Goal: Communication & Community: Share content

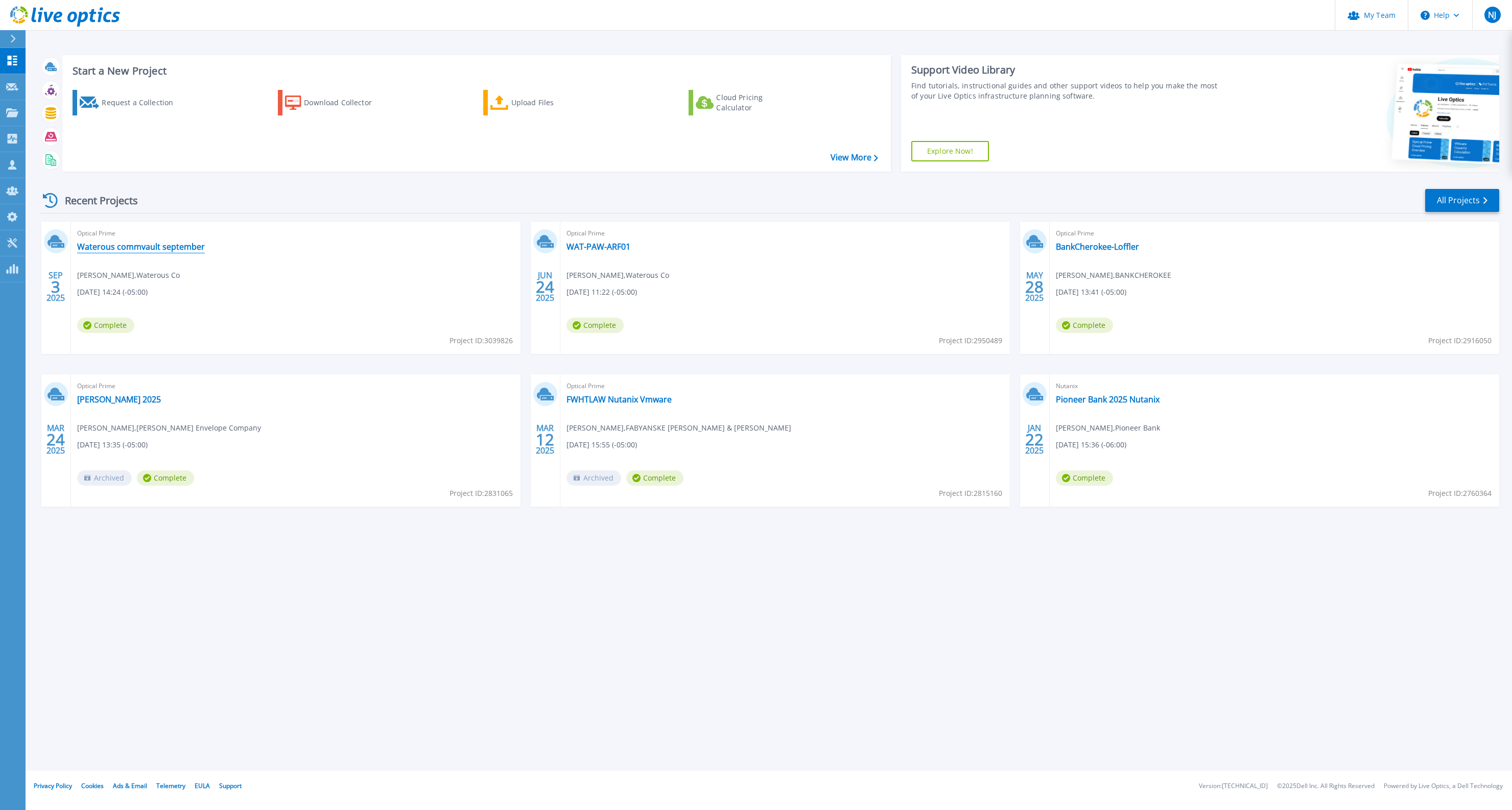
click at [188, 247] on link "Waterous commvault september" at bounding box center [140, 247] width 128 height 10
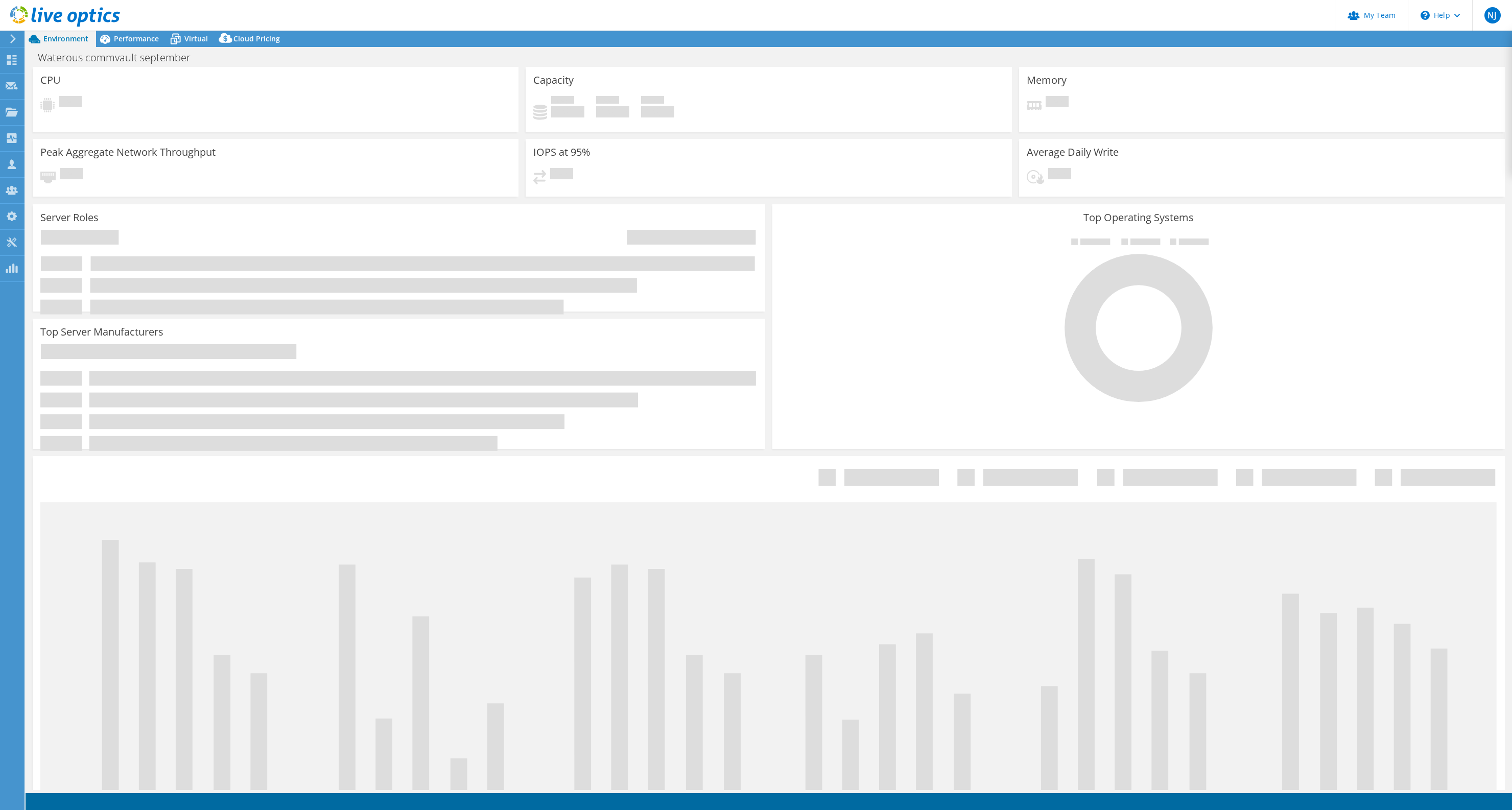
select select "USD"
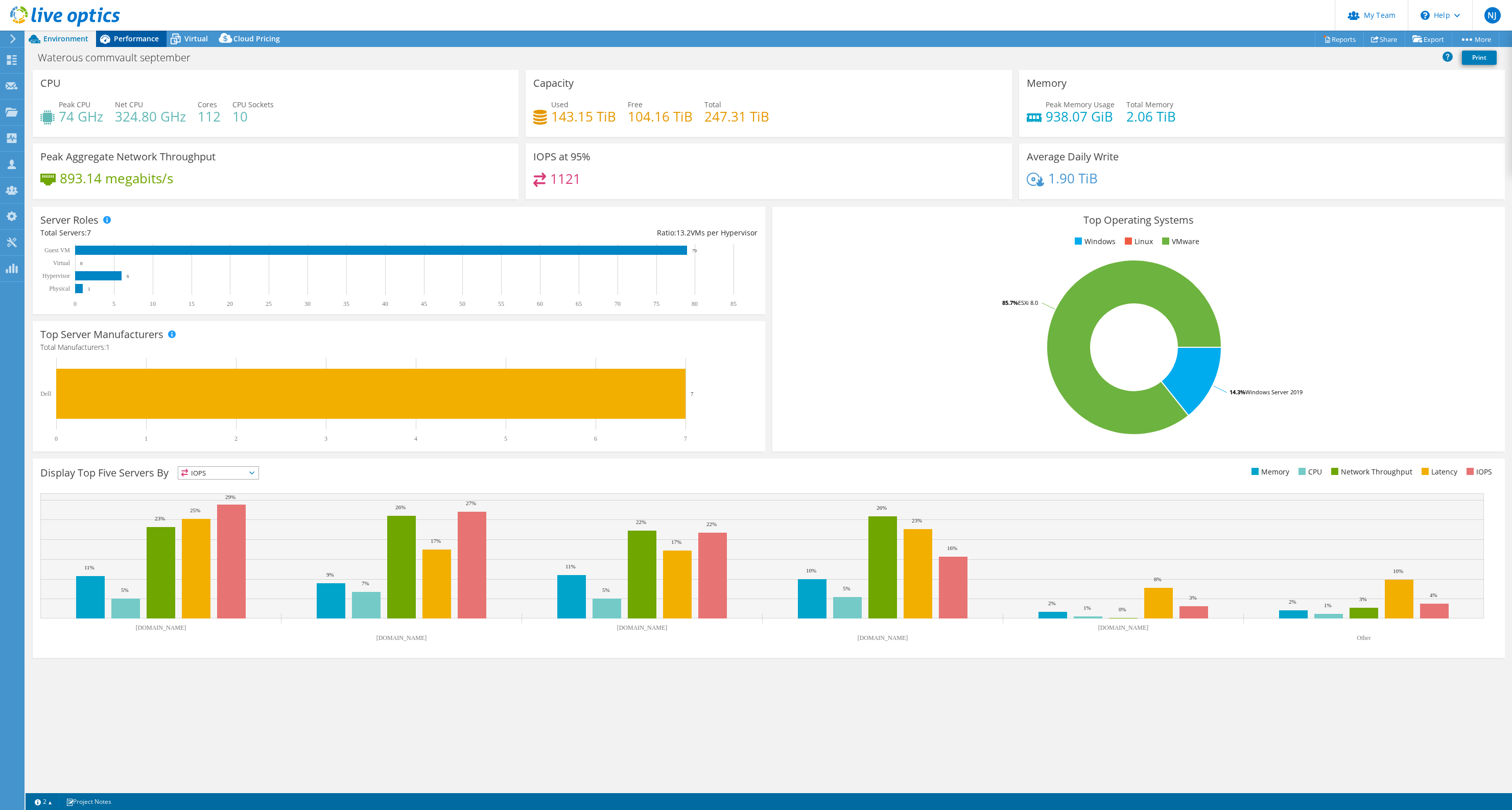
click at [130, 34] on span "Performance" at bounding box center [136, 38] width 45 height 9
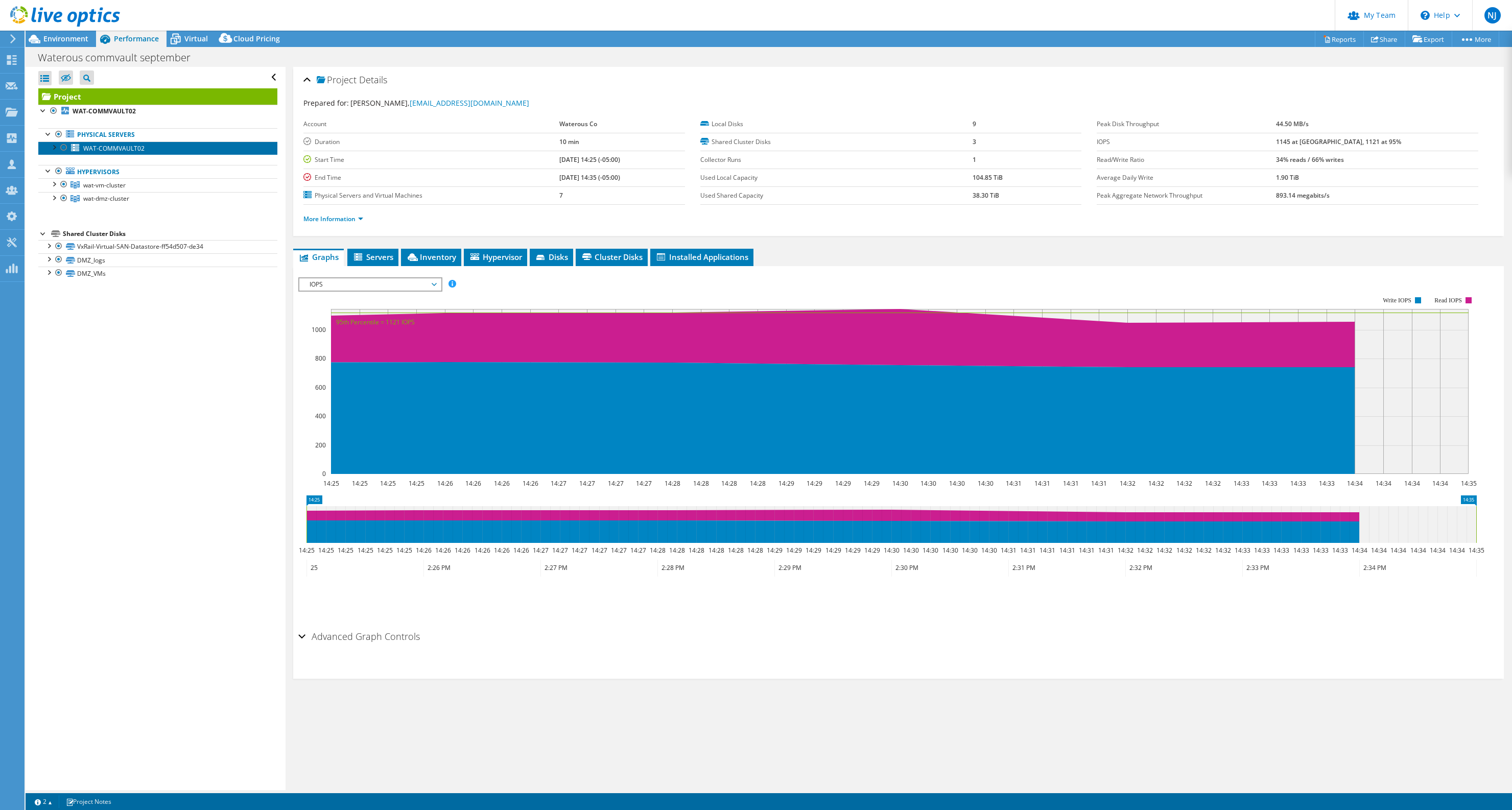
click at [103, 145] on span "WAT-COMMVAULT02" at bounding box center [114, 148] width 62 height 9
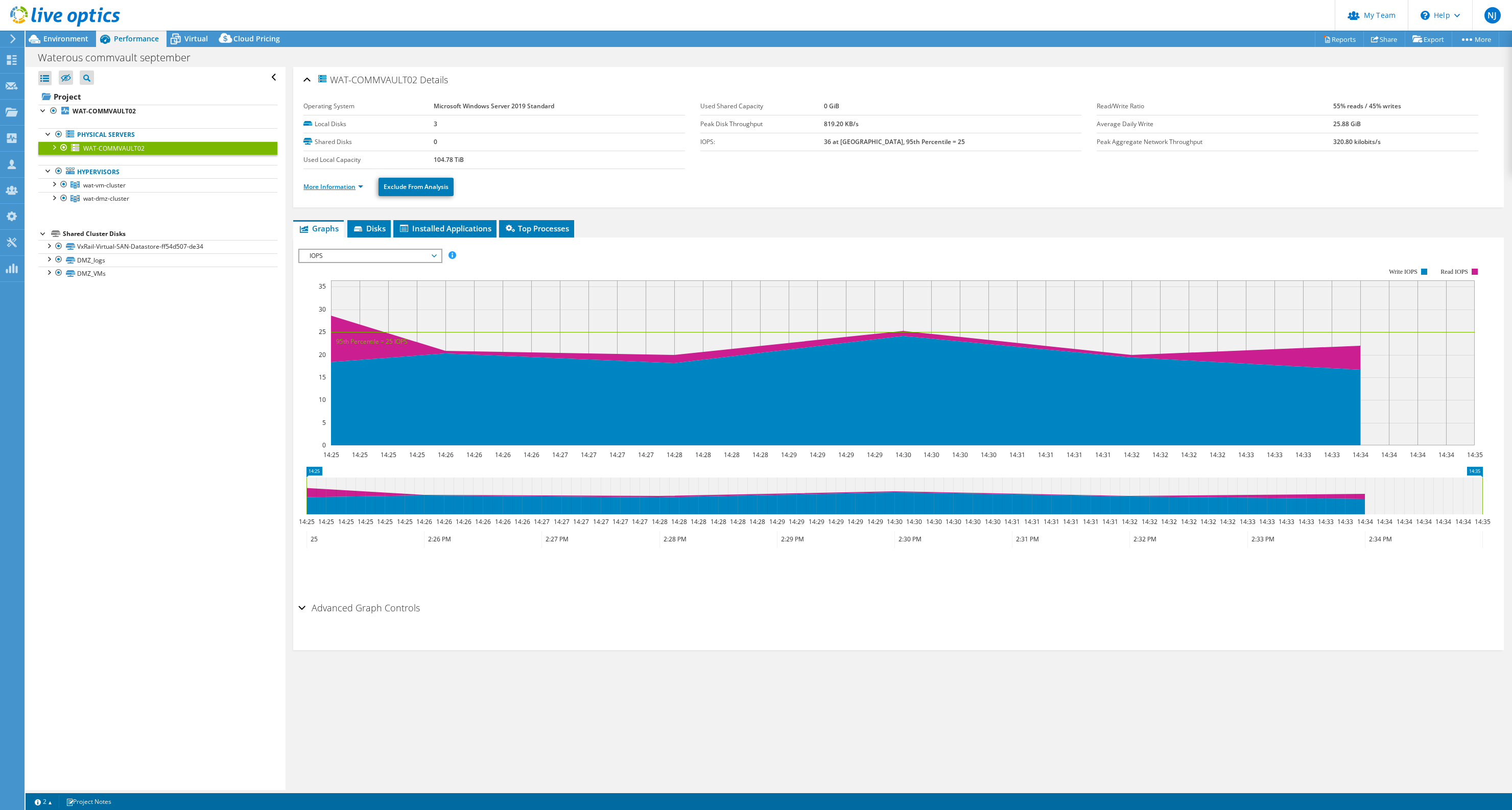
click at [346, 182] on link "More Information" at bounding box center [333, 187] width 60 height 9
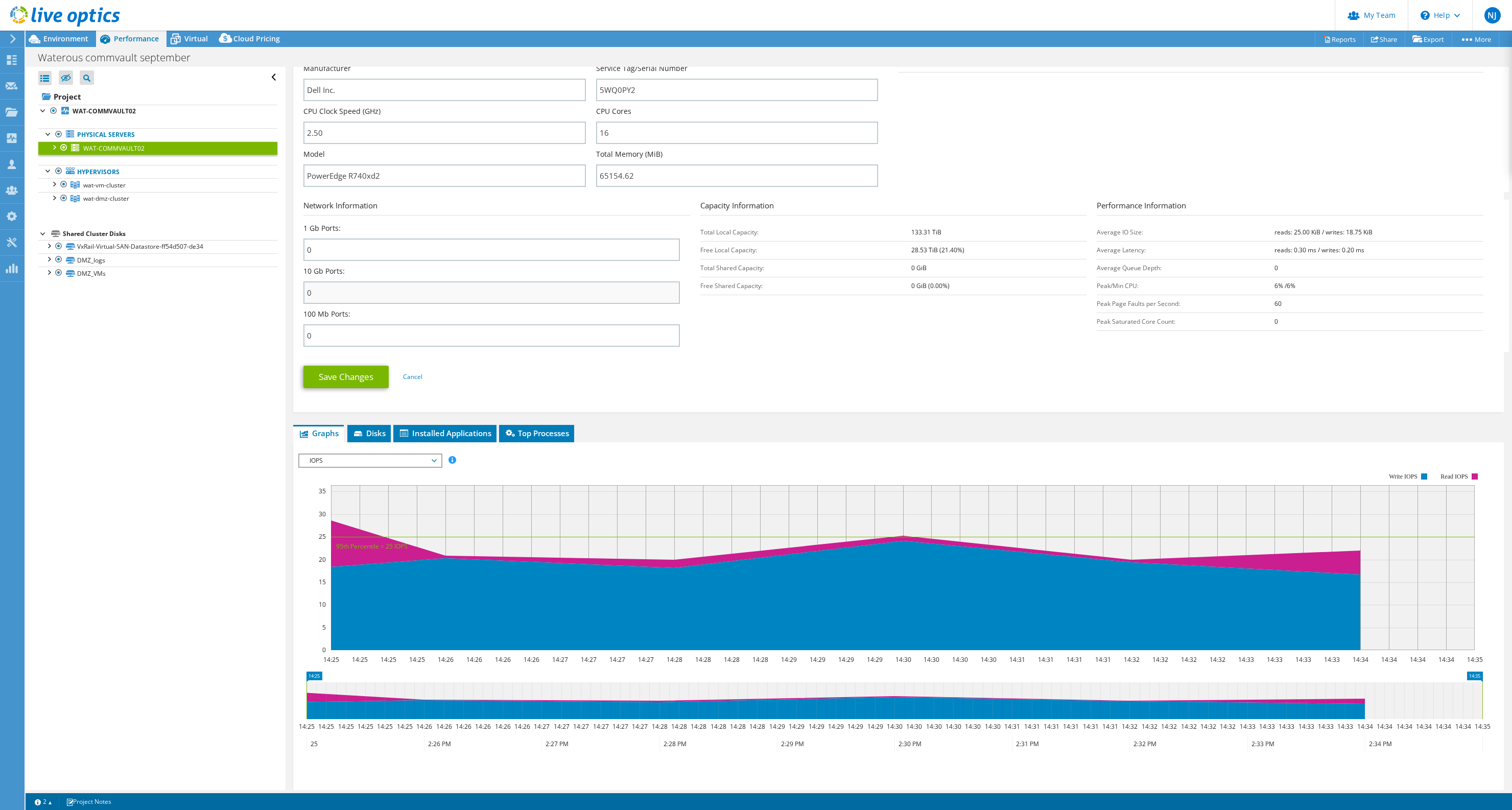
scroll to position [270, 0]
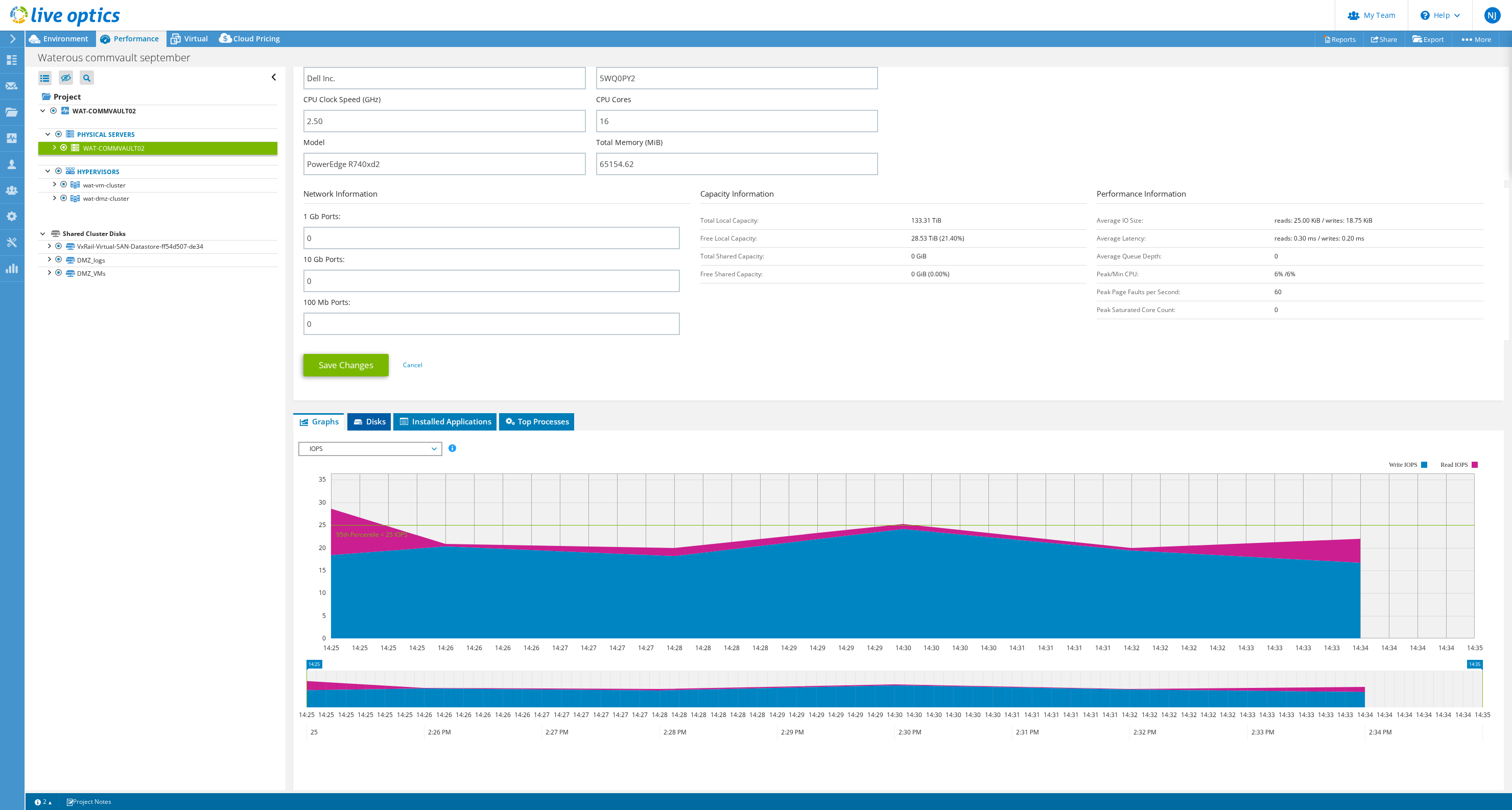
click at [364, 424] on icon at bounding box center [359, 423] width 10 height 7
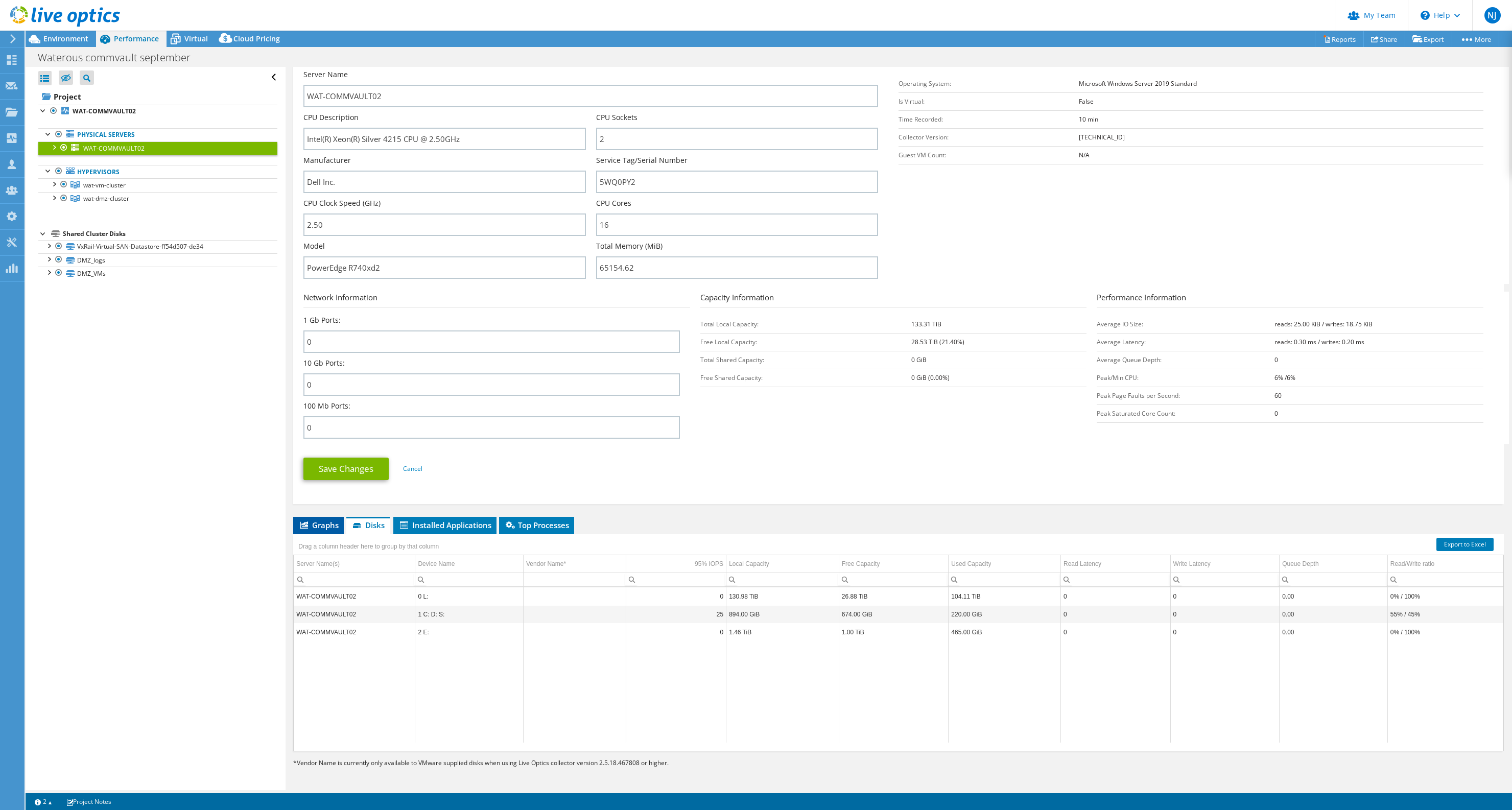
click at [327, 528] on span "Graphs" at bounding box center [318, 525] width 40 height 10
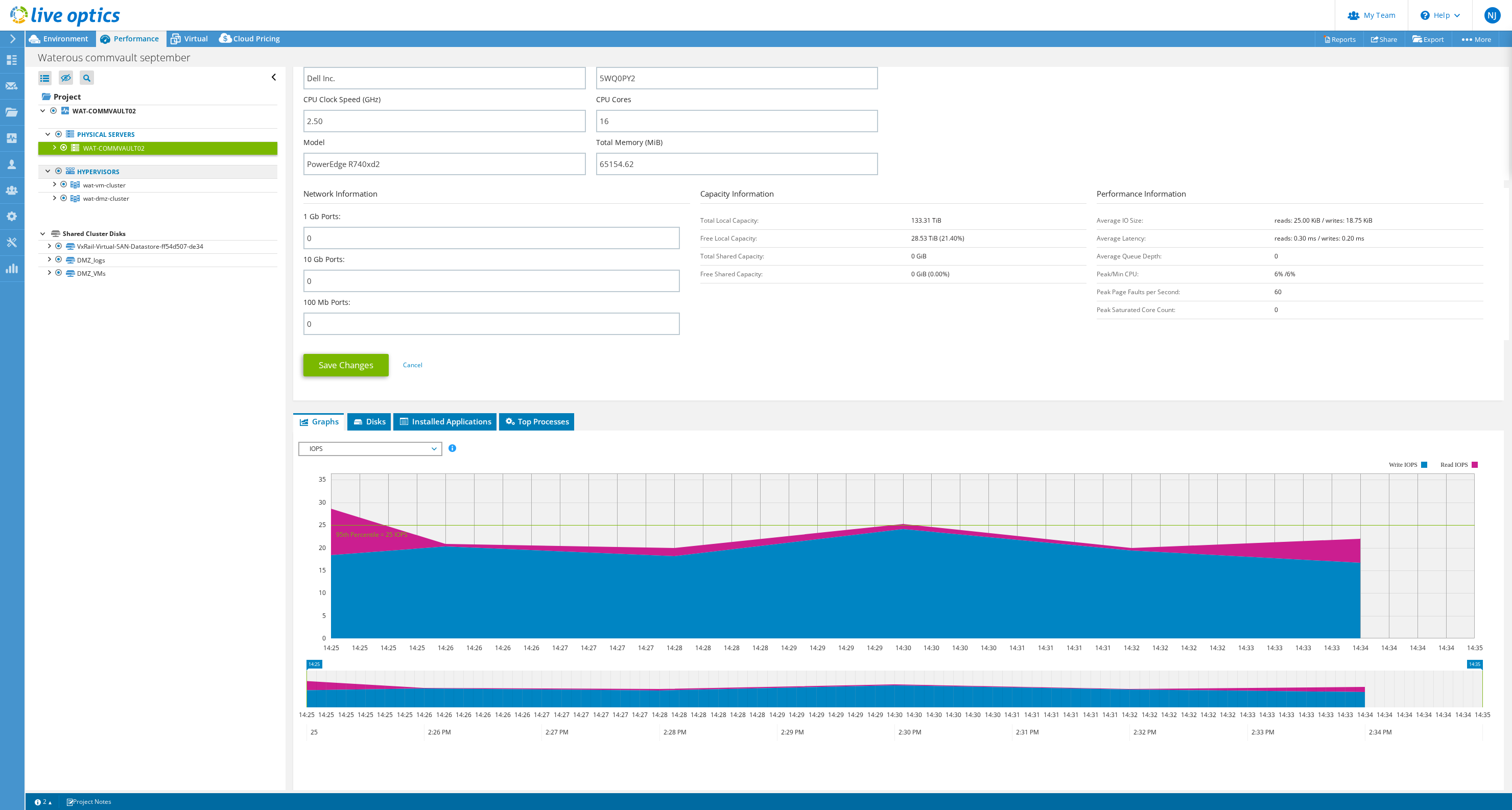
click at [112, 173] on link "Hypervisors" at bounding box center [158, 172] width 239 height 14
click at [194, 36] on span "Virtual" at bounding box center [195, 38] width 23 height 9
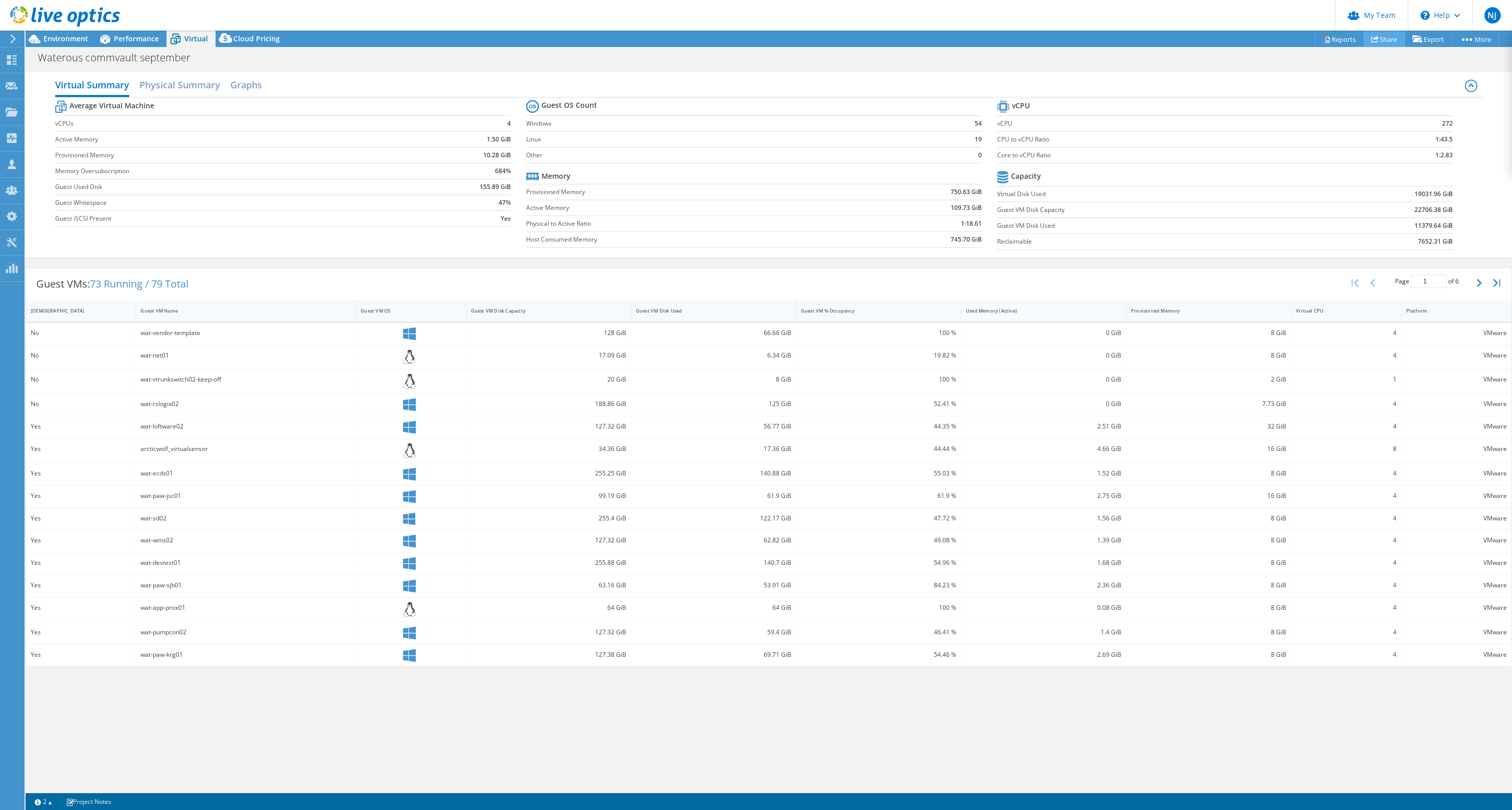
click at [1375, 39] on link "Share" at bounding box center [1384, 39] width 42 height 15
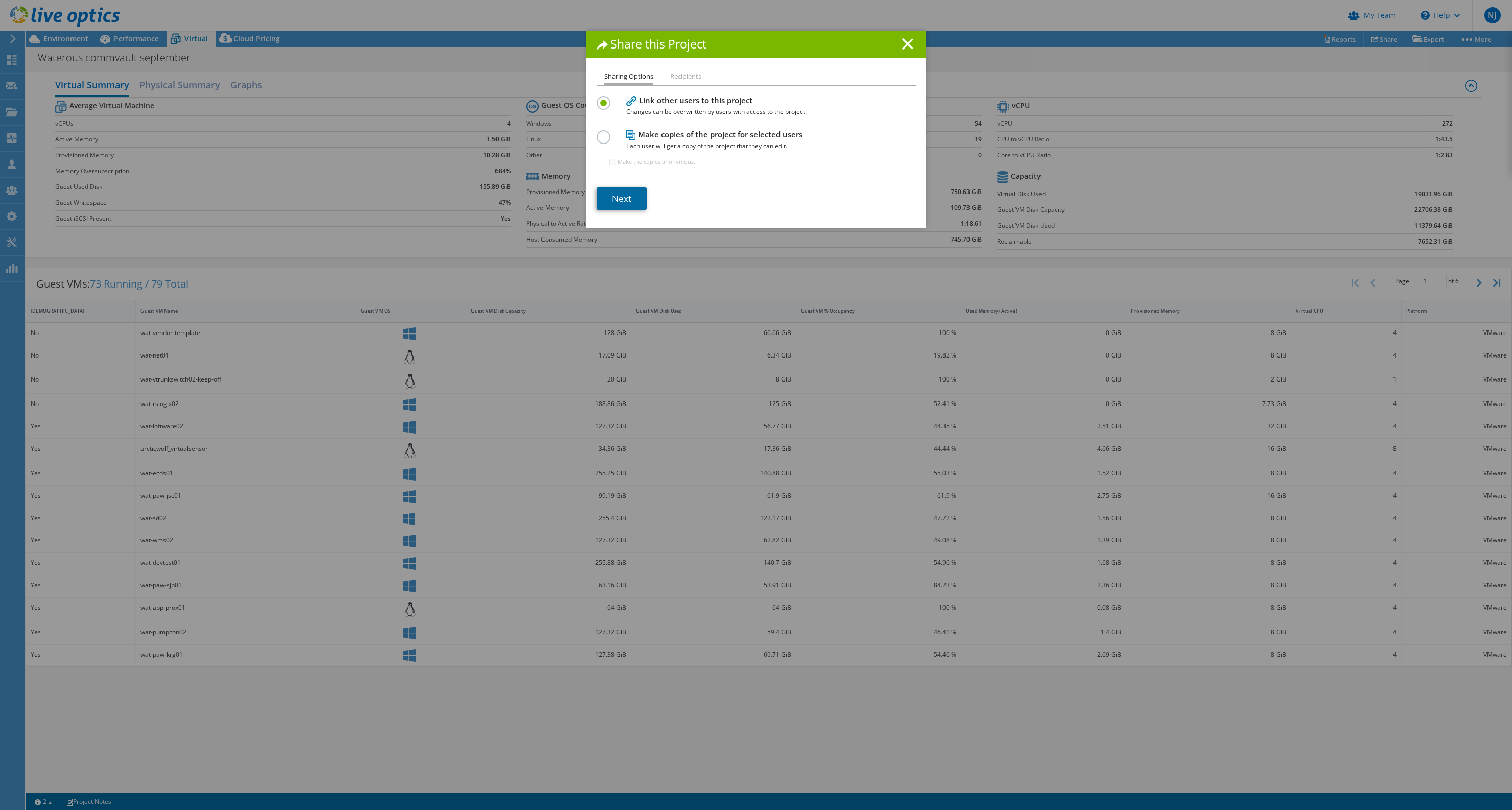
click at [618, 196] on link "Next" at bounding box center [621, 199] width 50 height 22
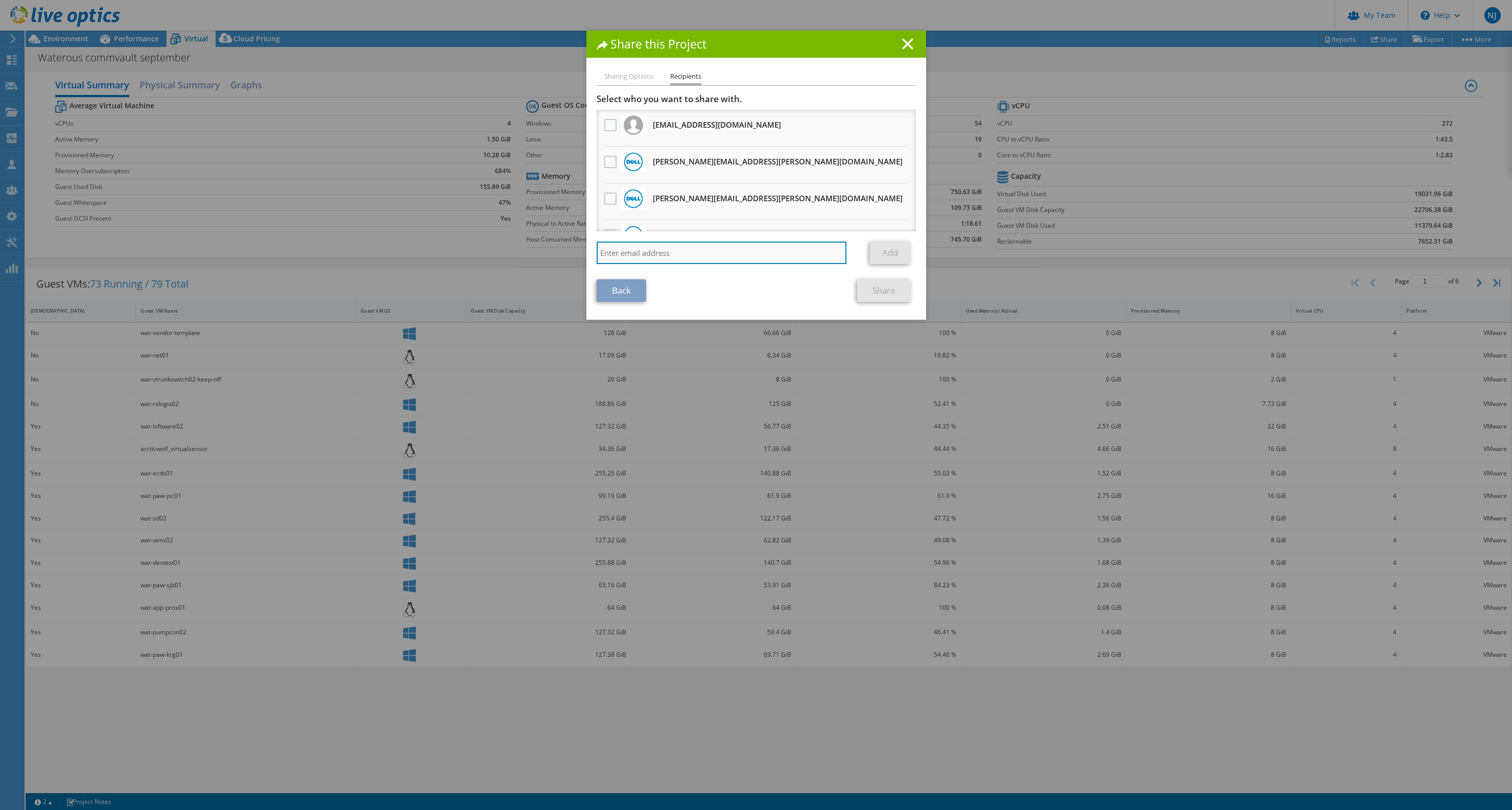
drag, startPoint x: 712, startPoint y: 263, endPoint x: 714, endPoint y: 256, distance: 7.3
click at [712, 261] on input "search" at bounding box center [721, 253] width 250 height 22
paste input "Tim.Gangemi@dell.com"
type input "Tim.Gangemi@dell.com"
click at [884, 251] on link "Add" at bounding box center [890, 253] width 40 height 22
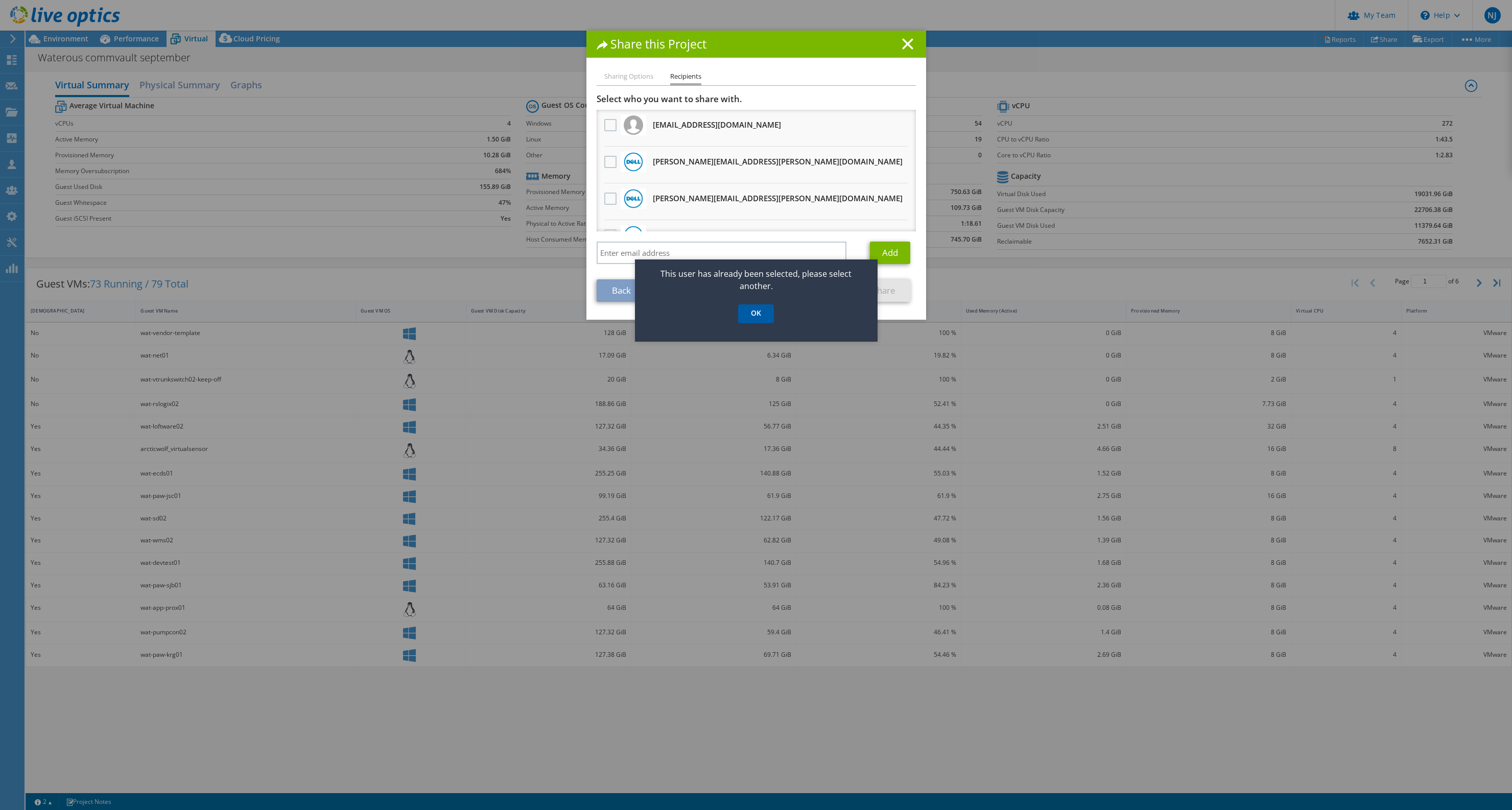
click at [768, 314] on link "OK" at bounding box center [756, 313] width 36 height 19
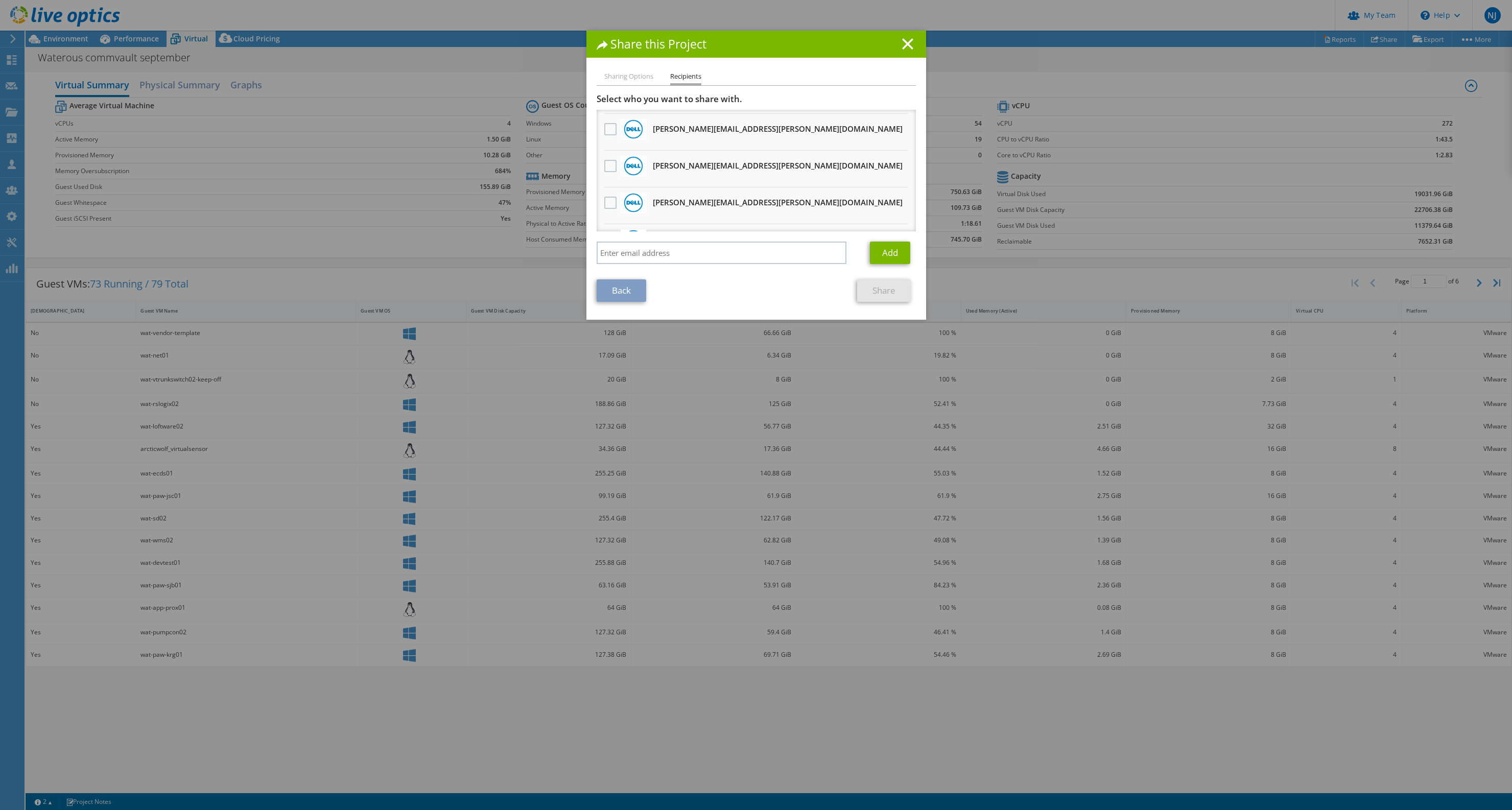
scroll to position [573, 0]
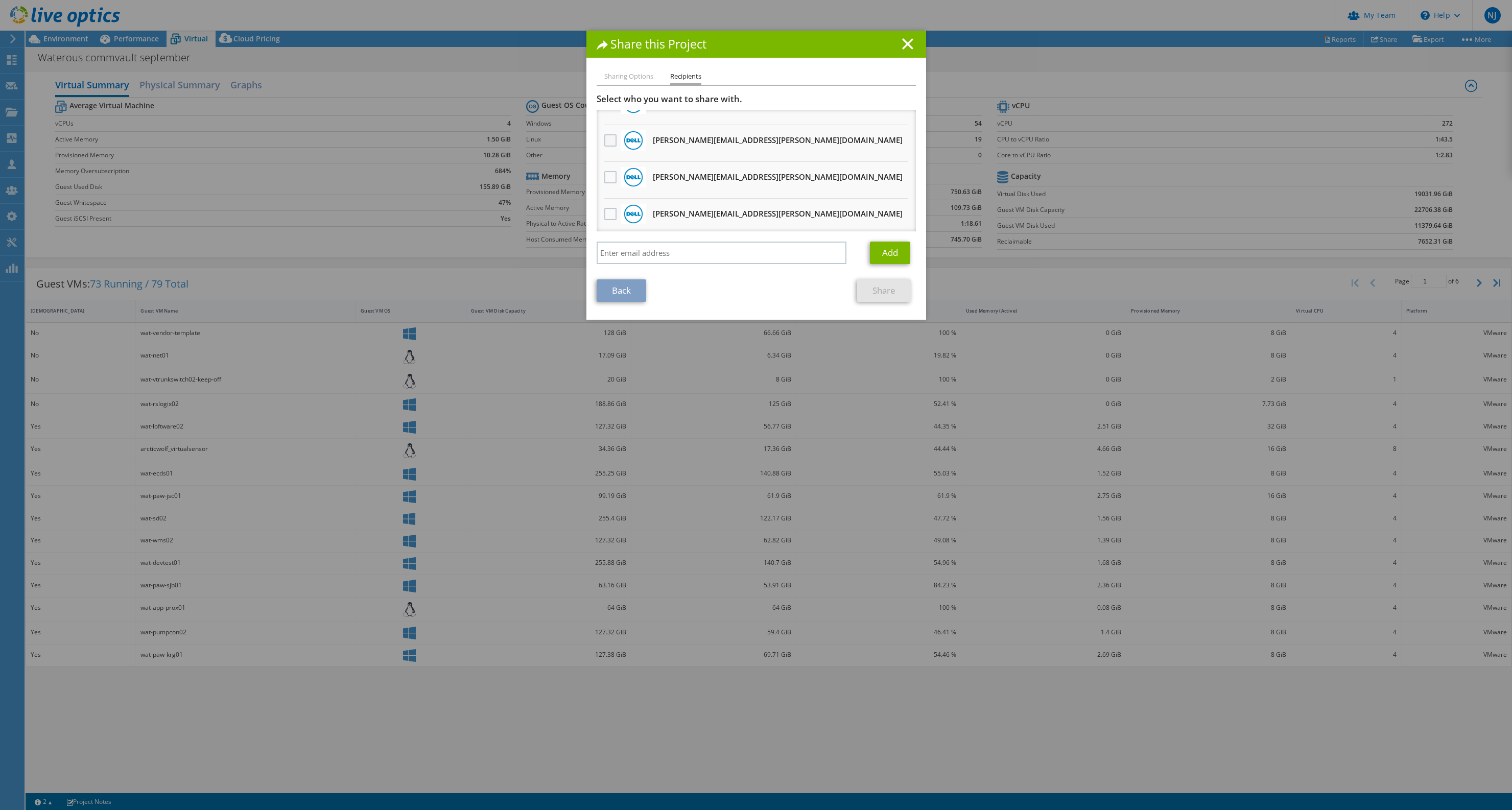
click at [604, 144] on label at bounding box center [611, 140] width 15 height 12
click at [0, 0] on input "checkbox" at bounding box center [0, 0] width 0 height 0
click at [882, 298] on link "Share" at bounding box center [884, 290] width 54 height 22
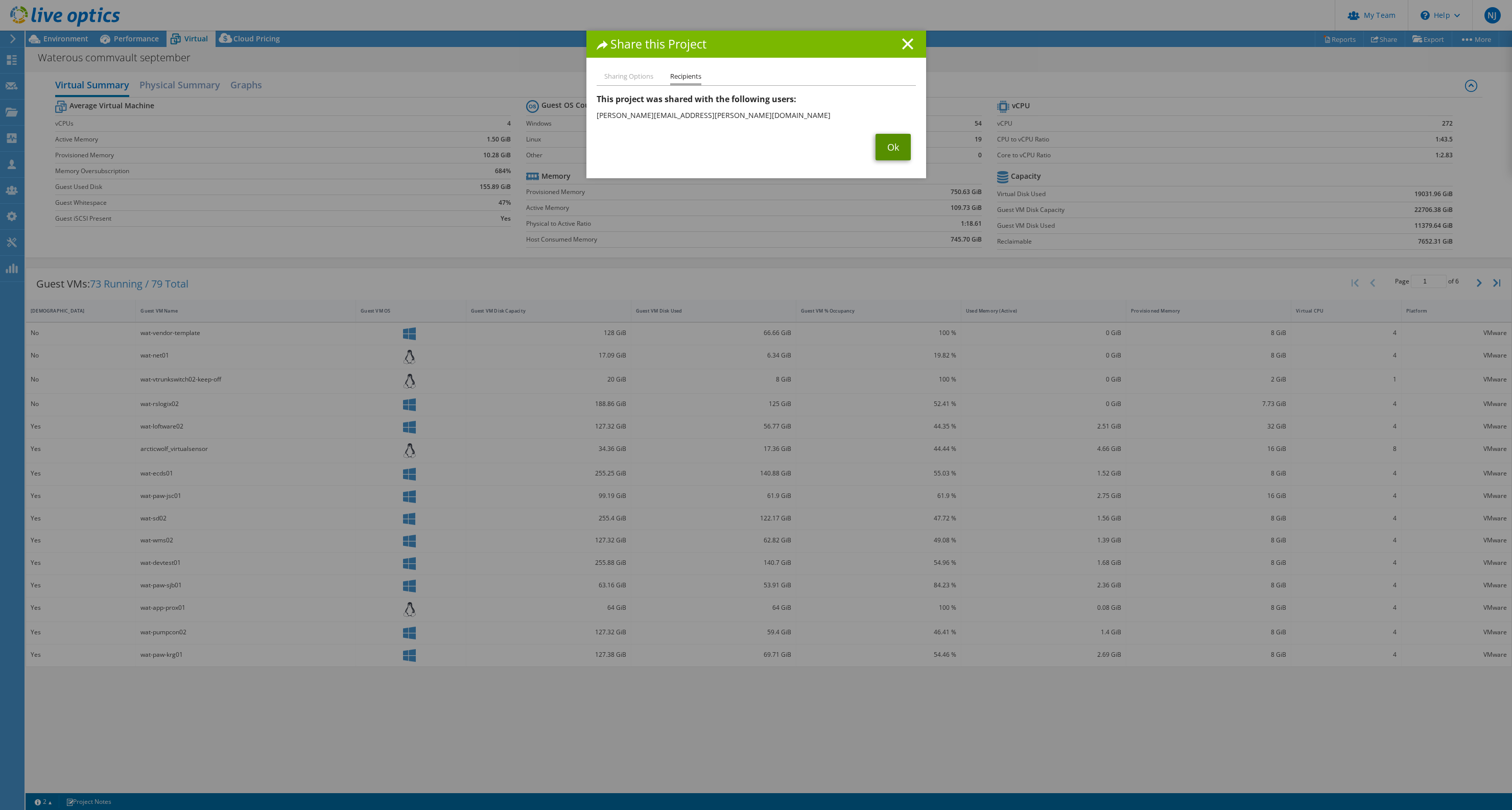
click at [882, 146] on link "Ok" at bounding box center [893, 146] width 35 height 27
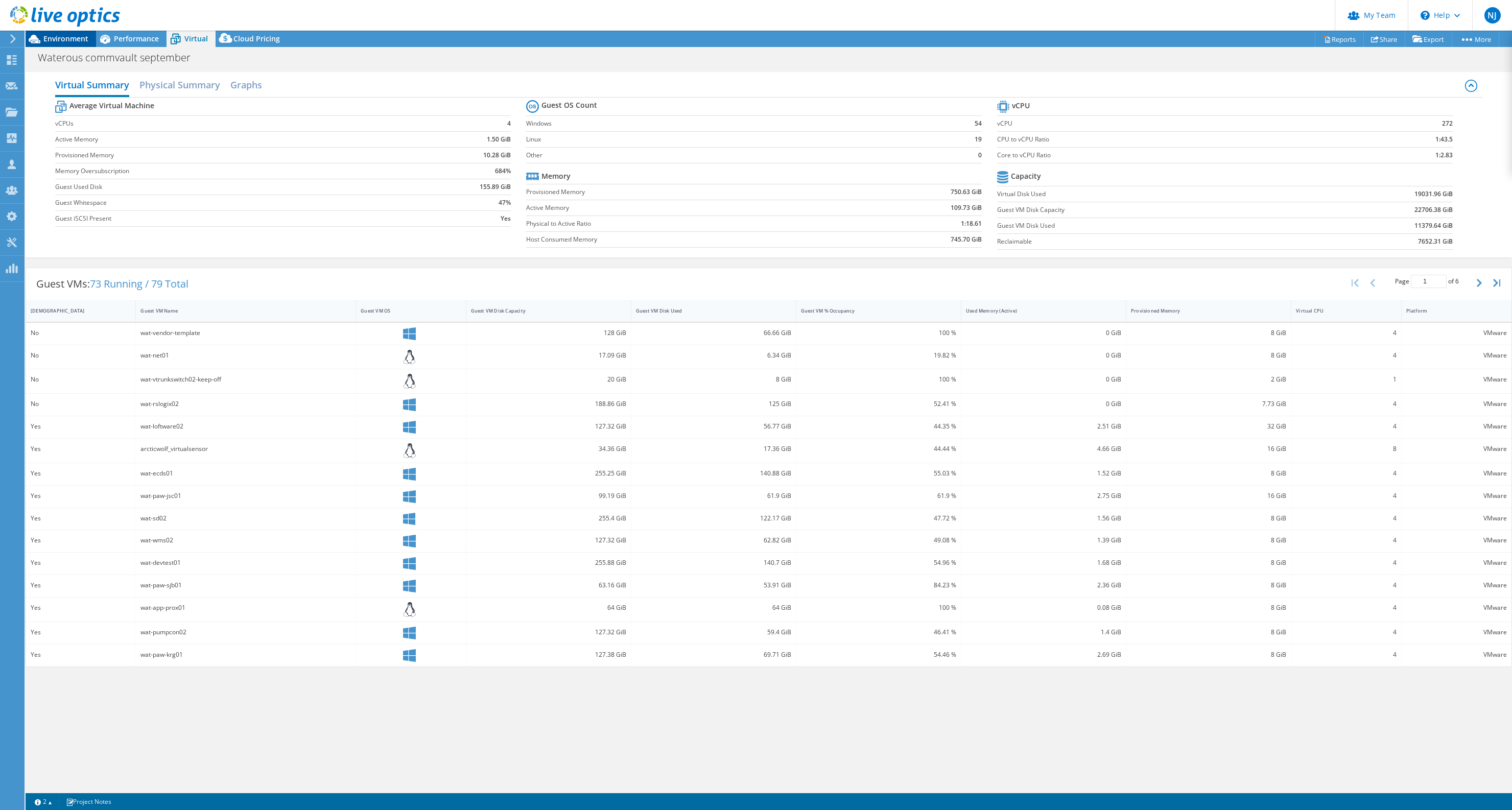
click at [60, 43] on span "Environment" at bounding box center [66, 38] width 45 height 9
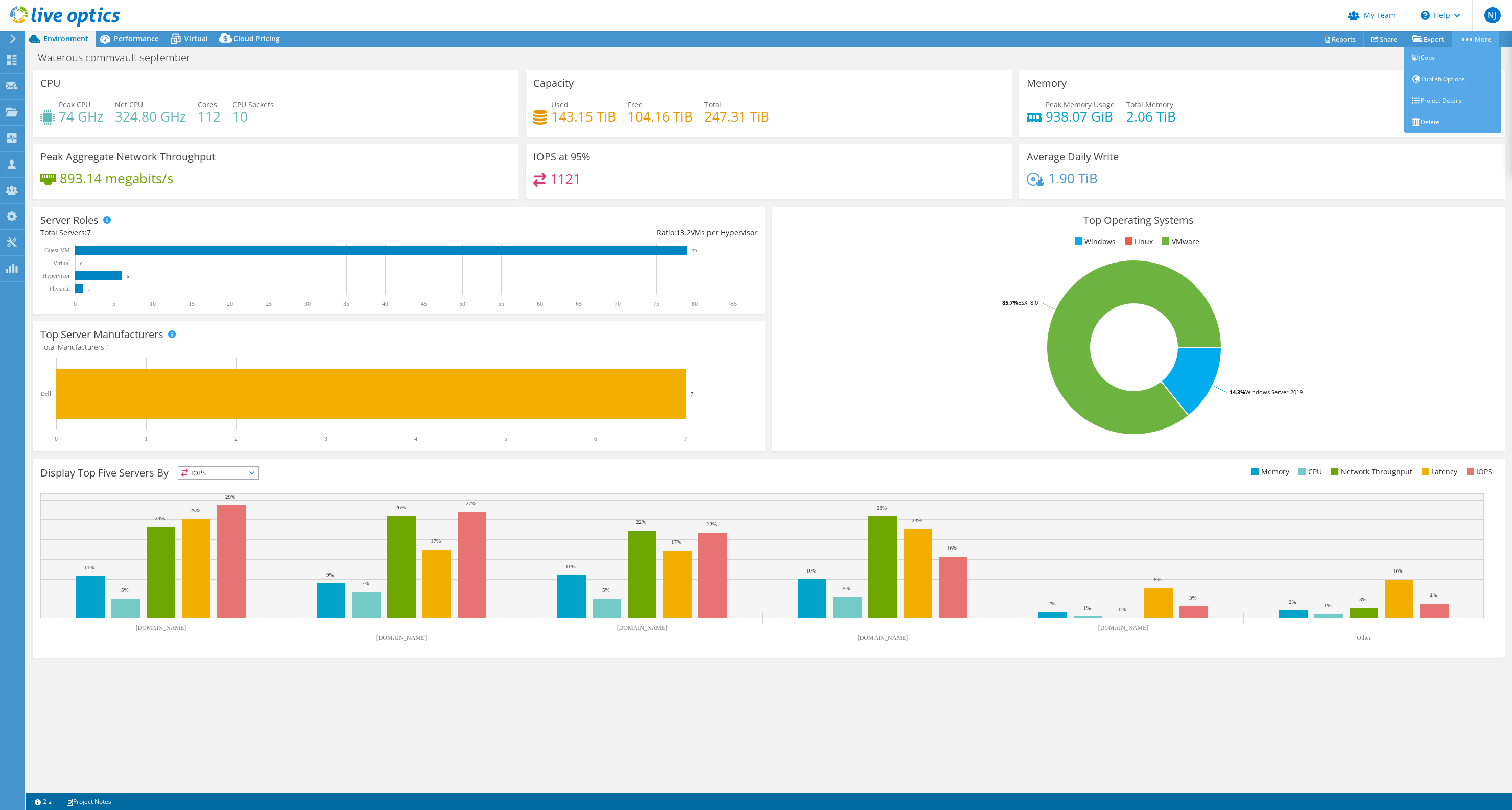
click at [1476, 39] on link "More" at bounding box center [1475, 39] width 47 height 15
click at [1462, 100] on link "Project Details" at bounding box center [1452, 100] width 97 height 21
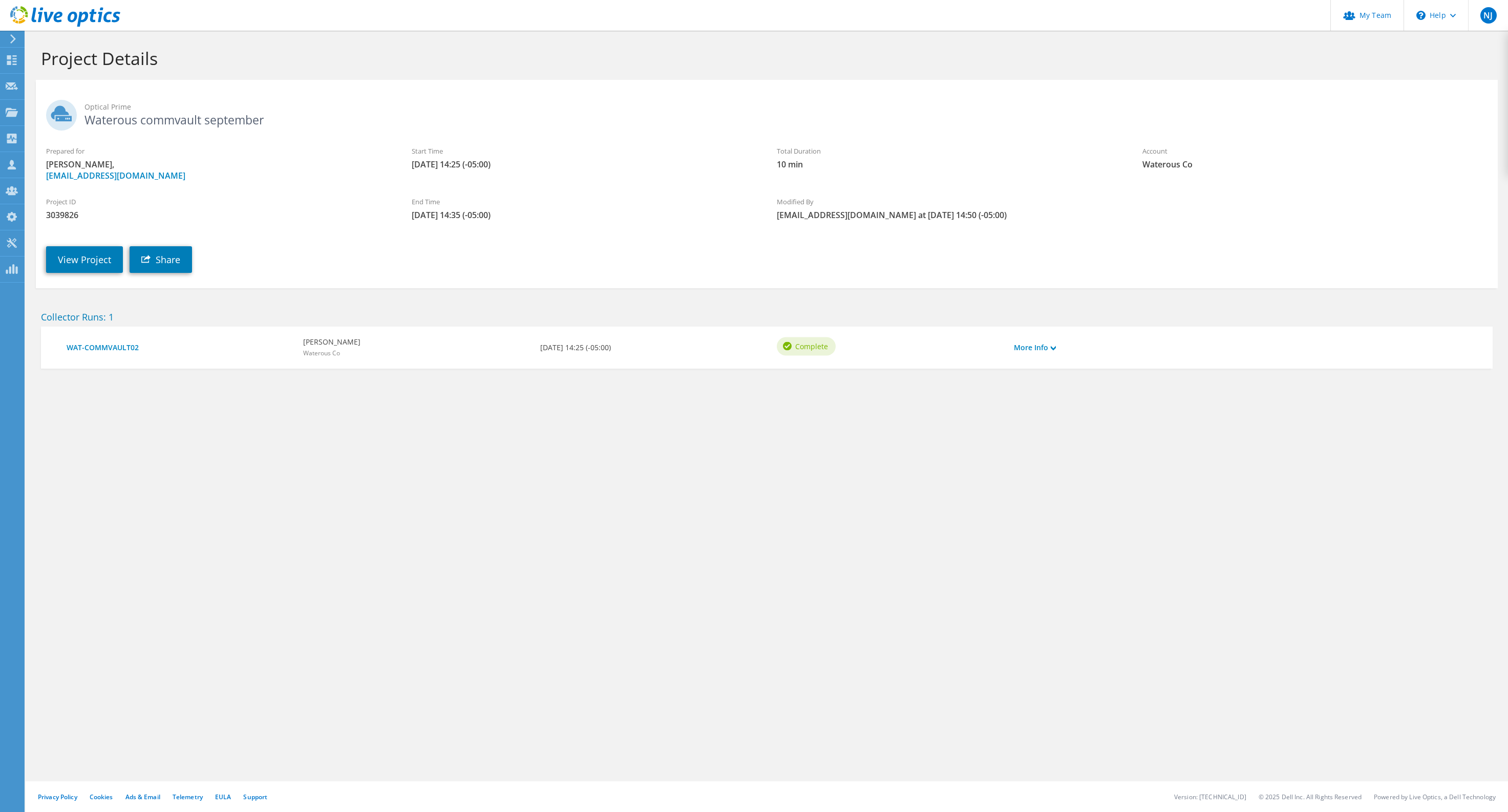
click at [55, 214] on span "3039826" at bounding box center [219, 215] width 345 height 11
copy span "3039826"
